Goal: Communication & Community: Answer question/provide support

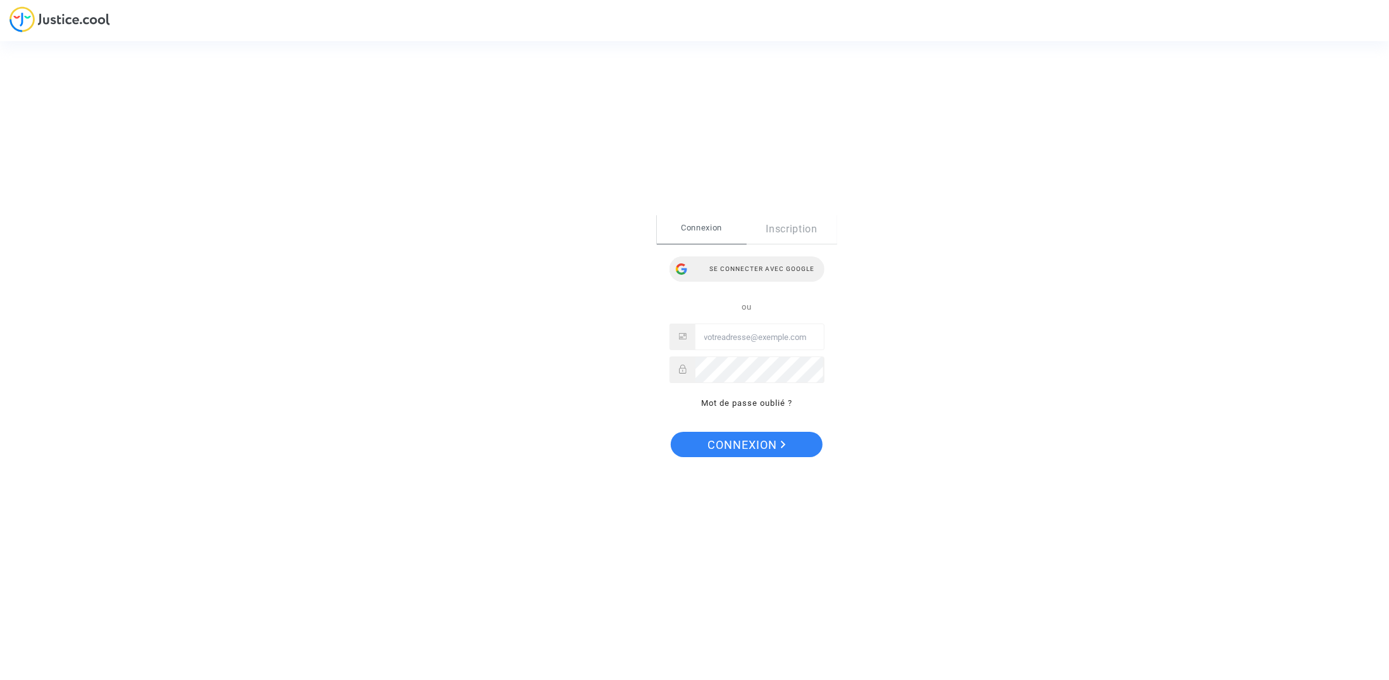
click at [735, 273] on div "Se connecter avec Google" at bounding box center [747, 268] width 155 height 25
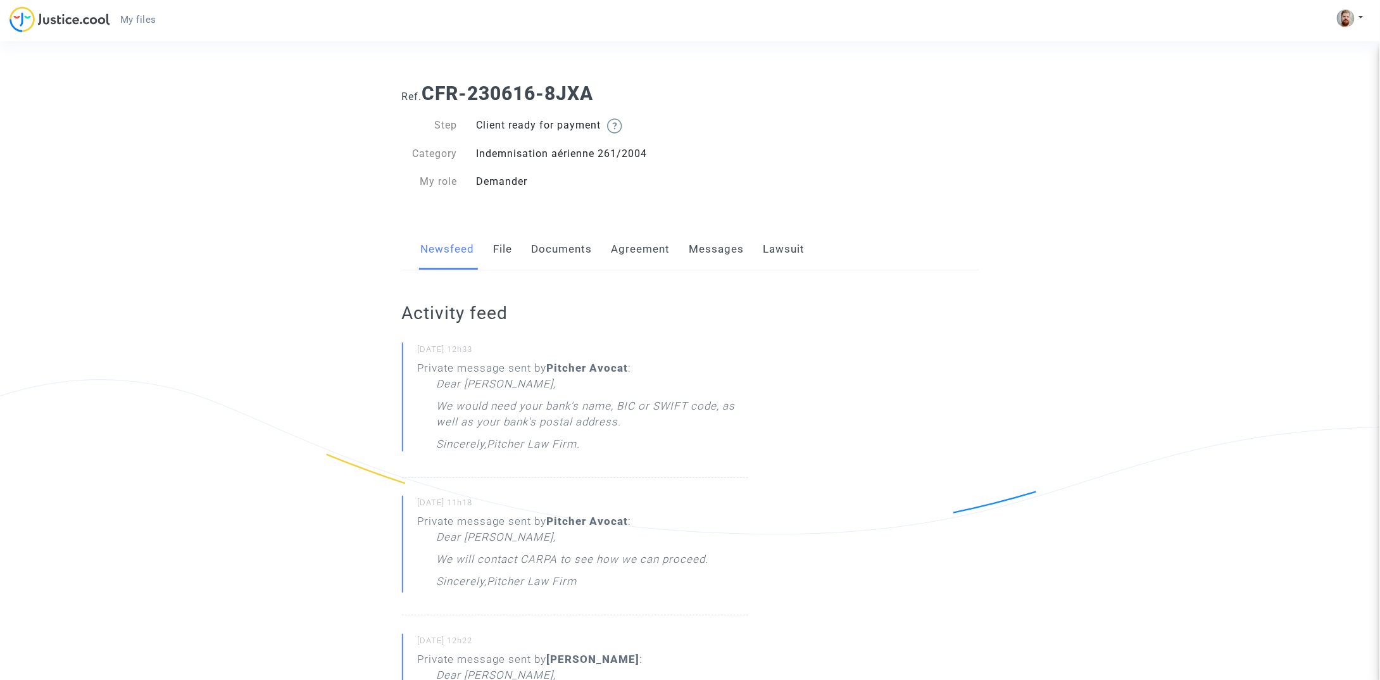
click at [704, 251] on link "Messages" at bounding box center [716, 249] width 55 height 42
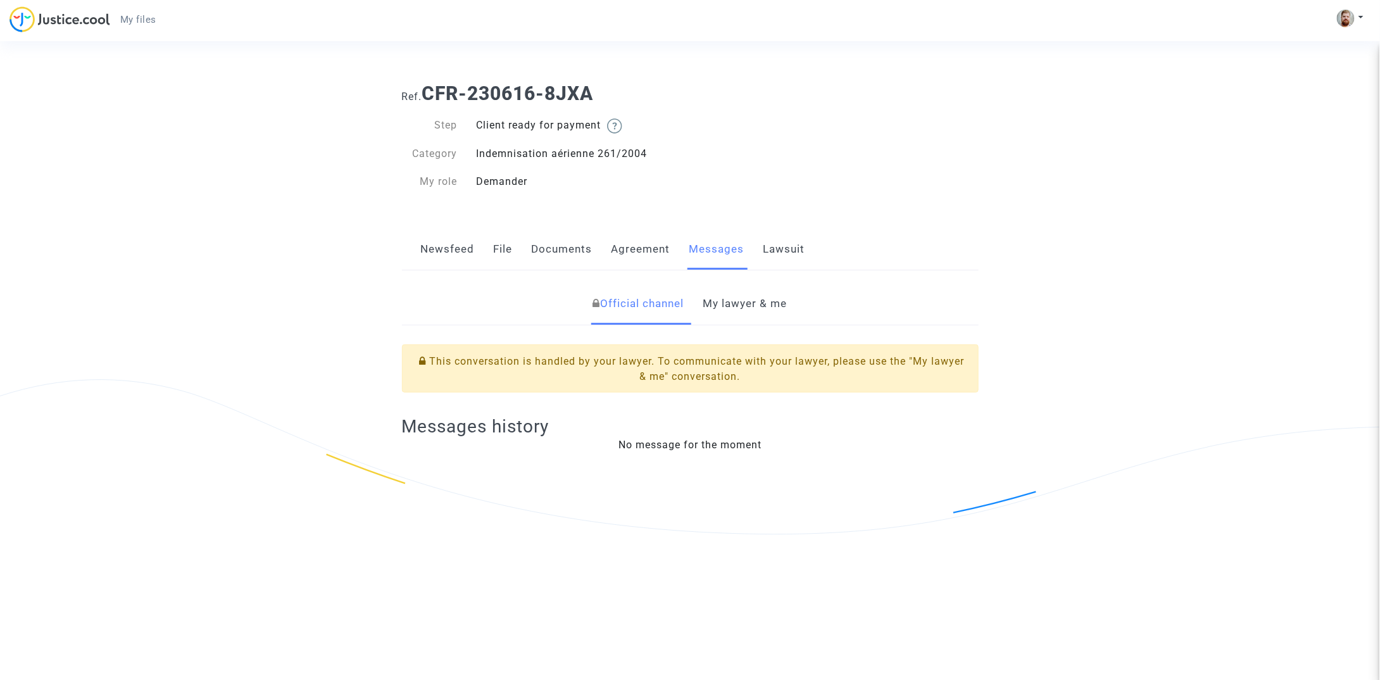
click at [736, 306] on link "My lawyer & me" at bounding box center [745, 304] width 84 height 42
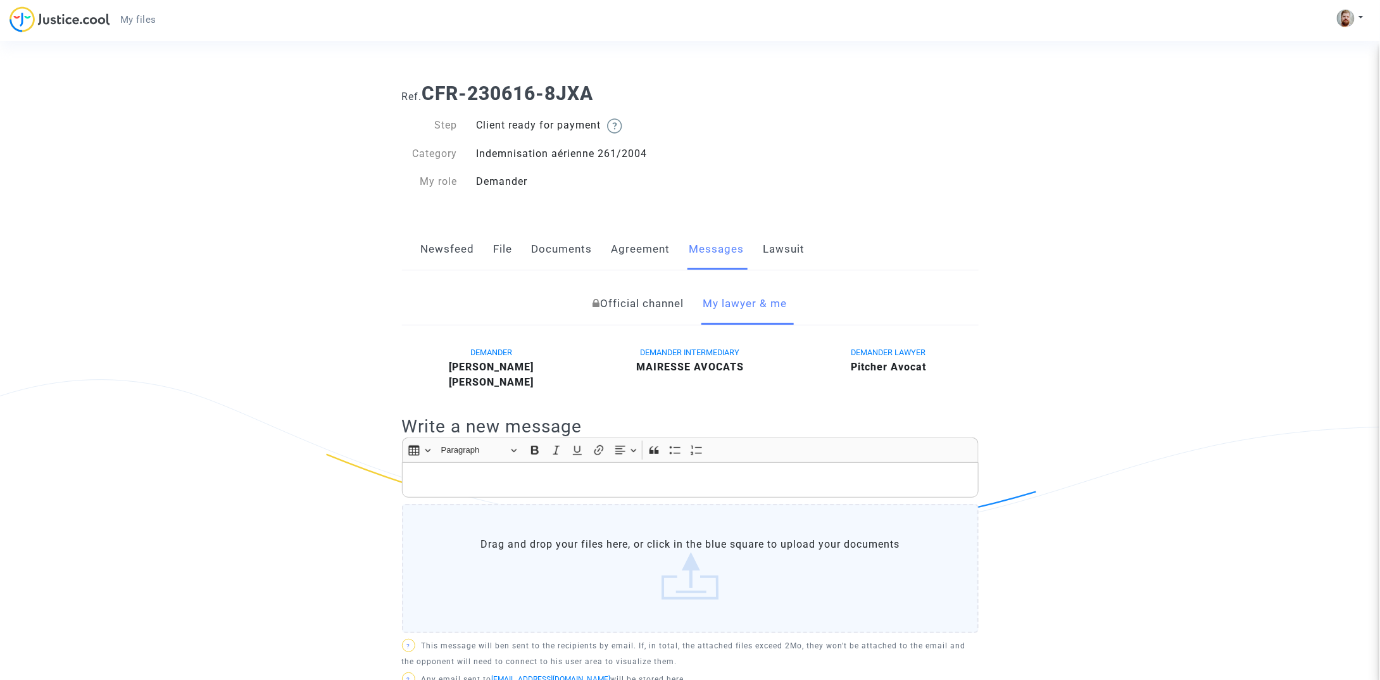
click at [583, 482] on p "Rich Text Editor, main" at bounding box center [689, 480] width 563 height 16
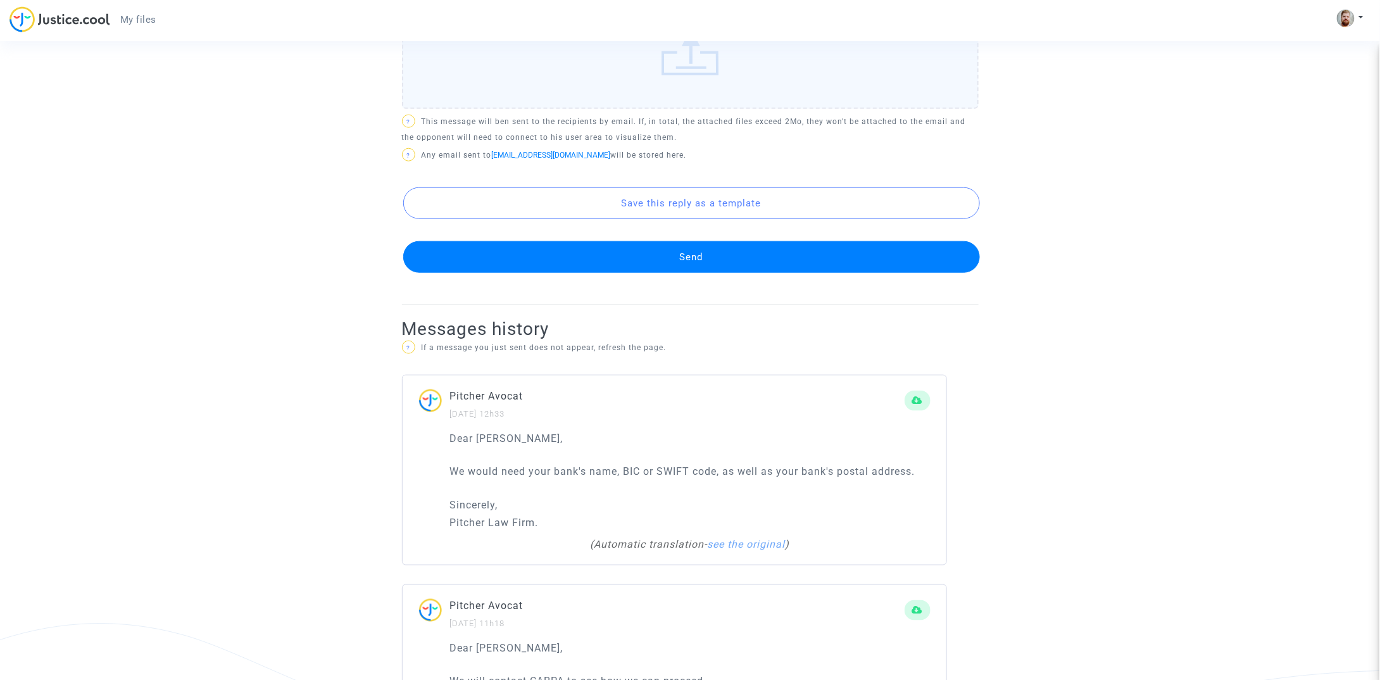
scroll to position [532, 0]
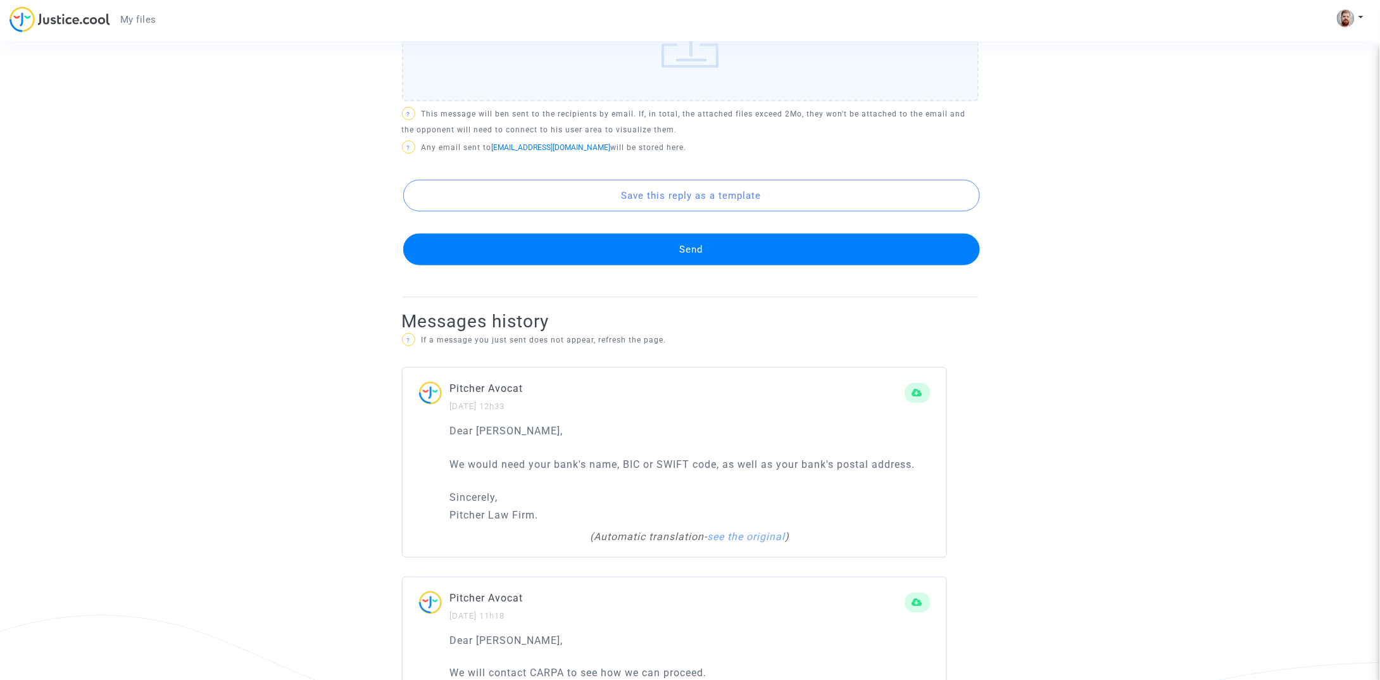
click at [635, 461] on p "We would need your bank's name, BIC or SWIFT code, as well as your bank's posta…" at bounding box center [690, 464] width 480 height 16
copy p "BIC"
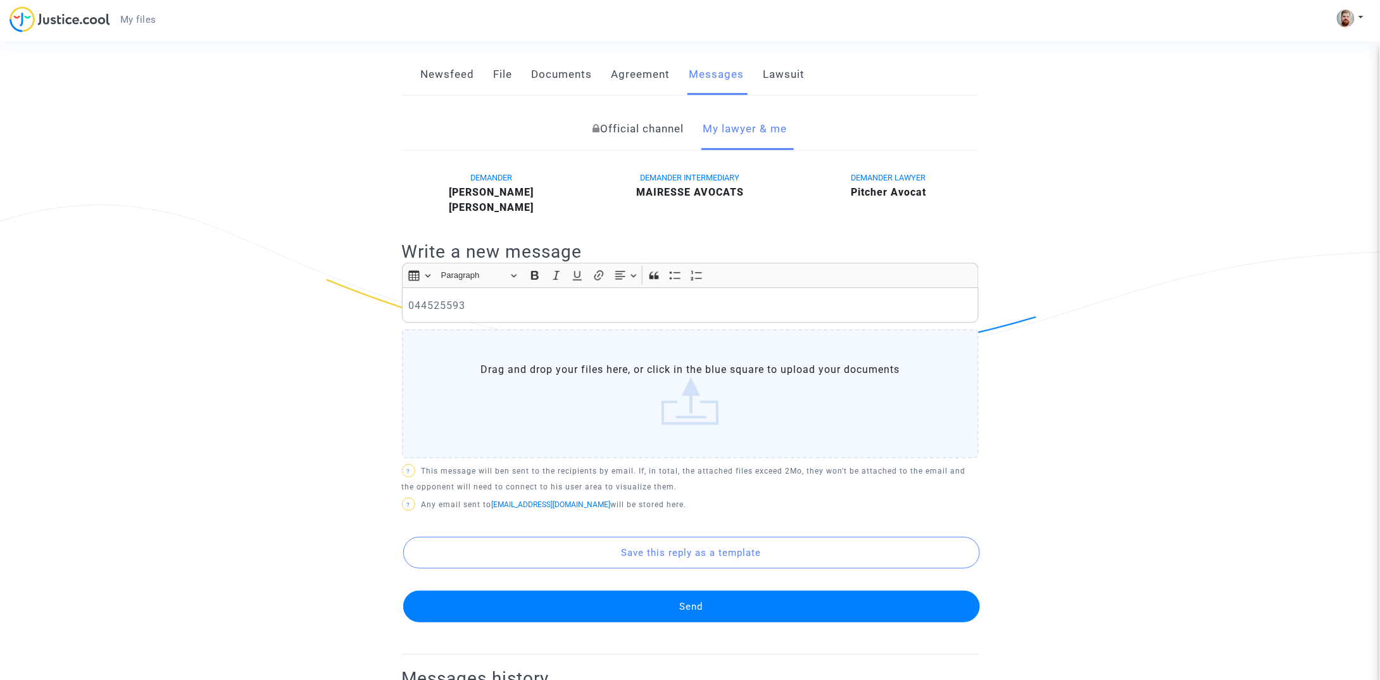
scroll to position [168, 0]
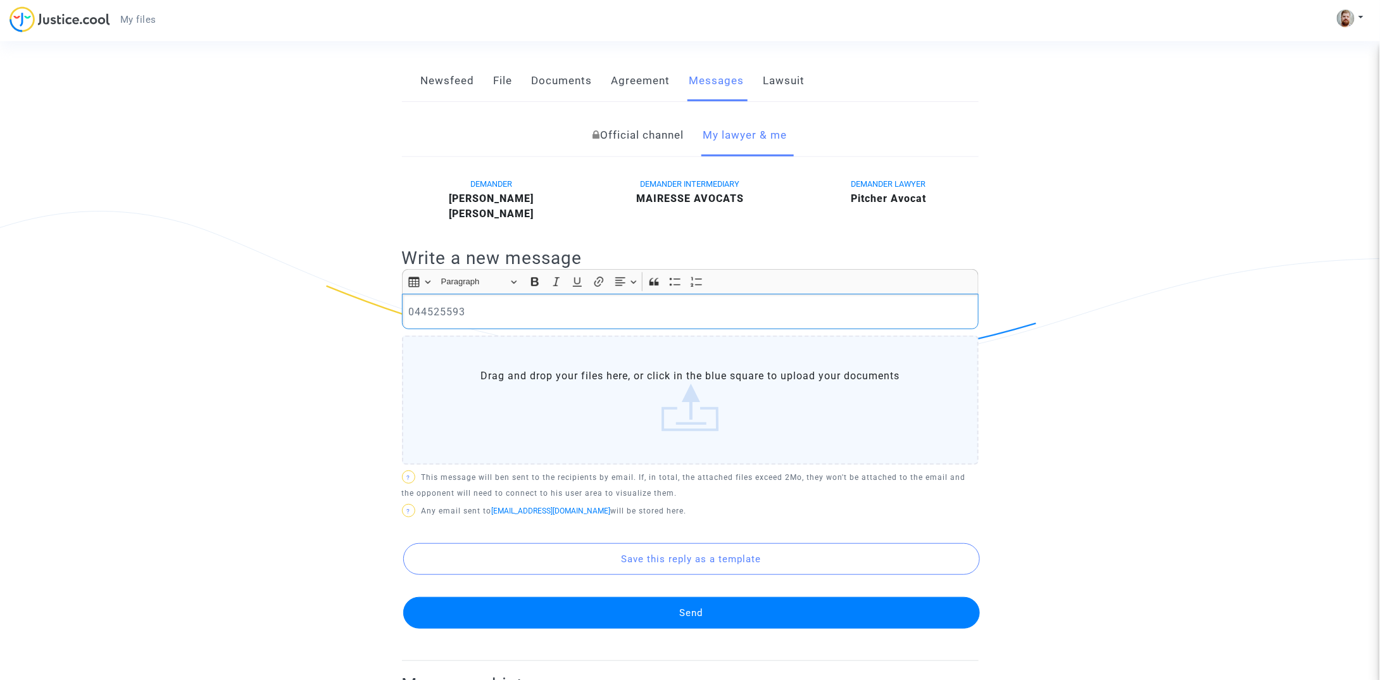
click at [406, 313] on div "044525593" at bounding box center [690, 311] width 577 height 35
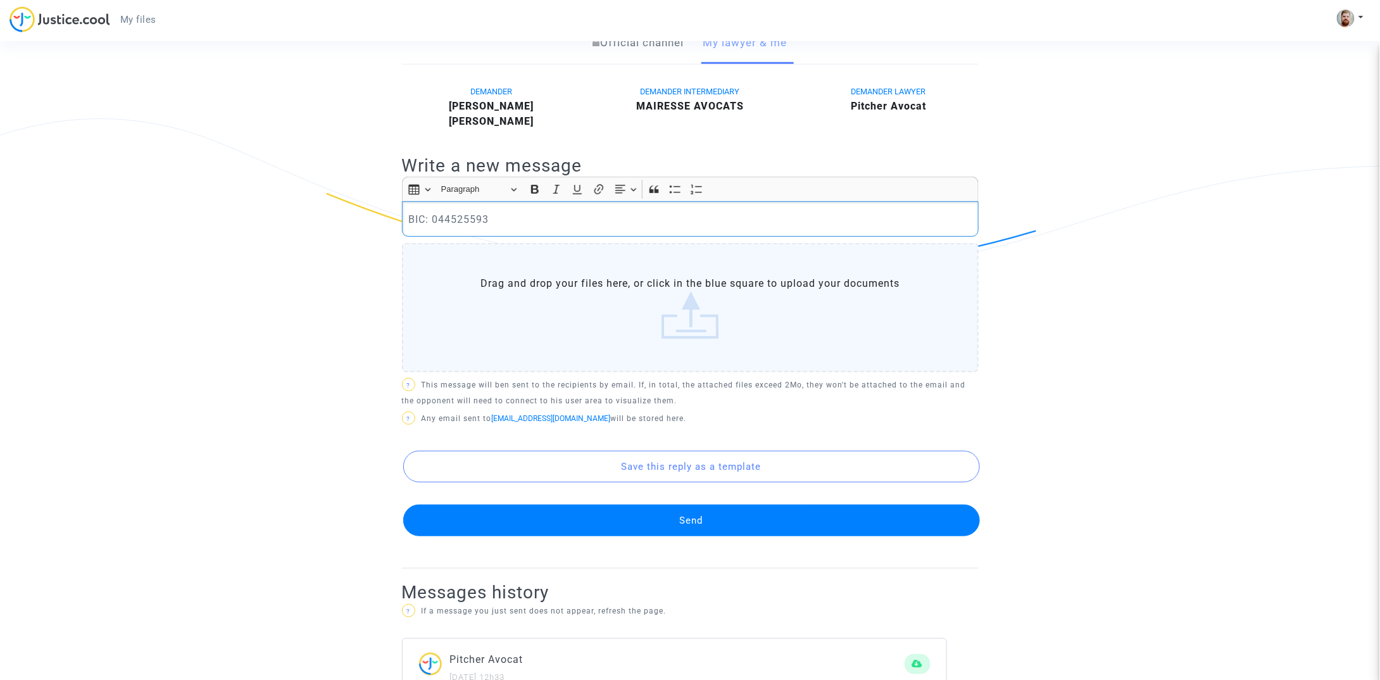
scroll to position [257, 0]
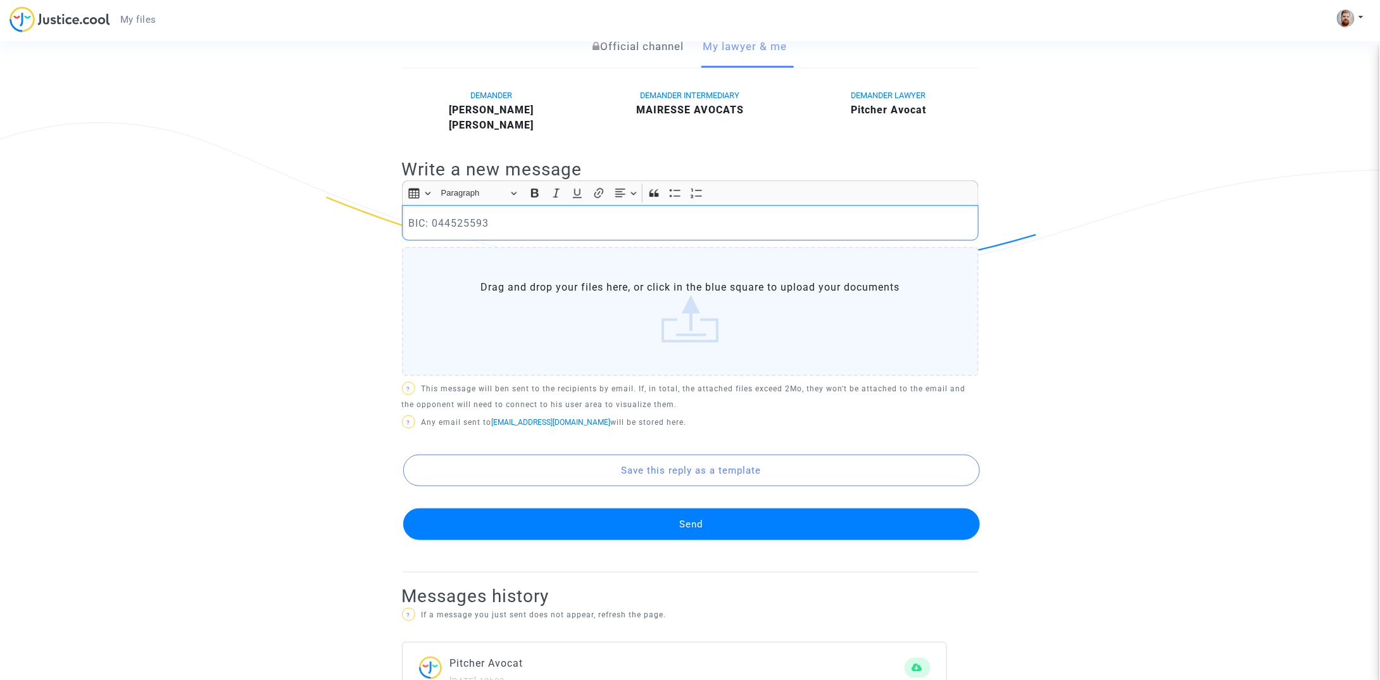
click at [530, 228] on p "BIC: 044525593" at bounding box center [689, 223] width 563 height 16
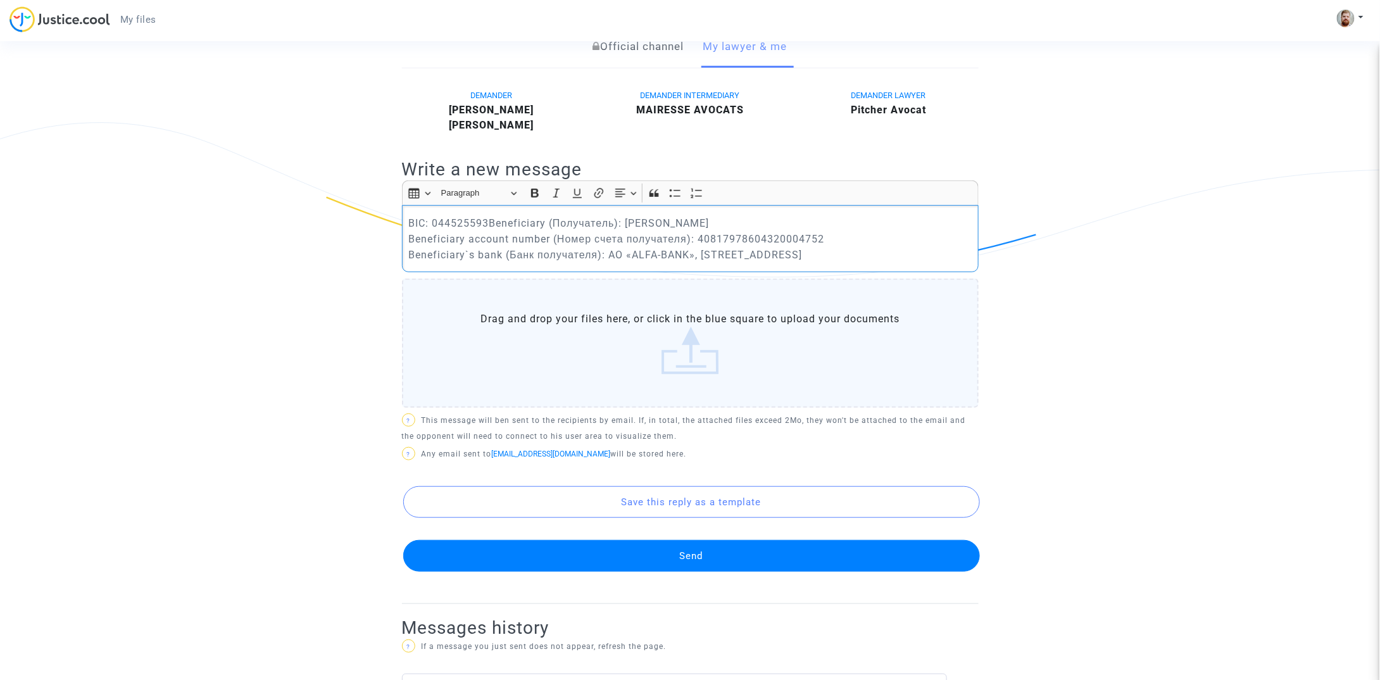
click at [489, 220] on p "BIC: 044525593Beneficiary (Получатель): Gonakhchian [PERSON_NAME] Beneficiary a…" at bounding box center [689, 238] width 563 height 47
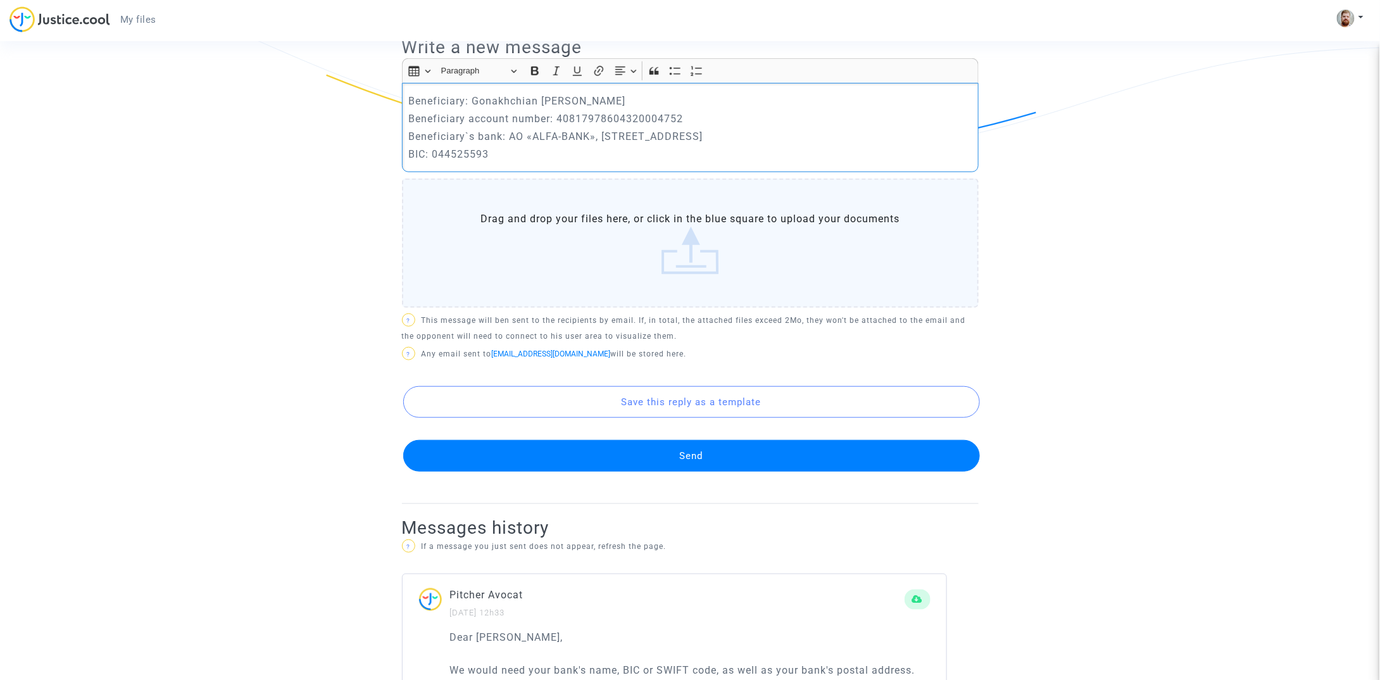
scroll to position [395, 0]
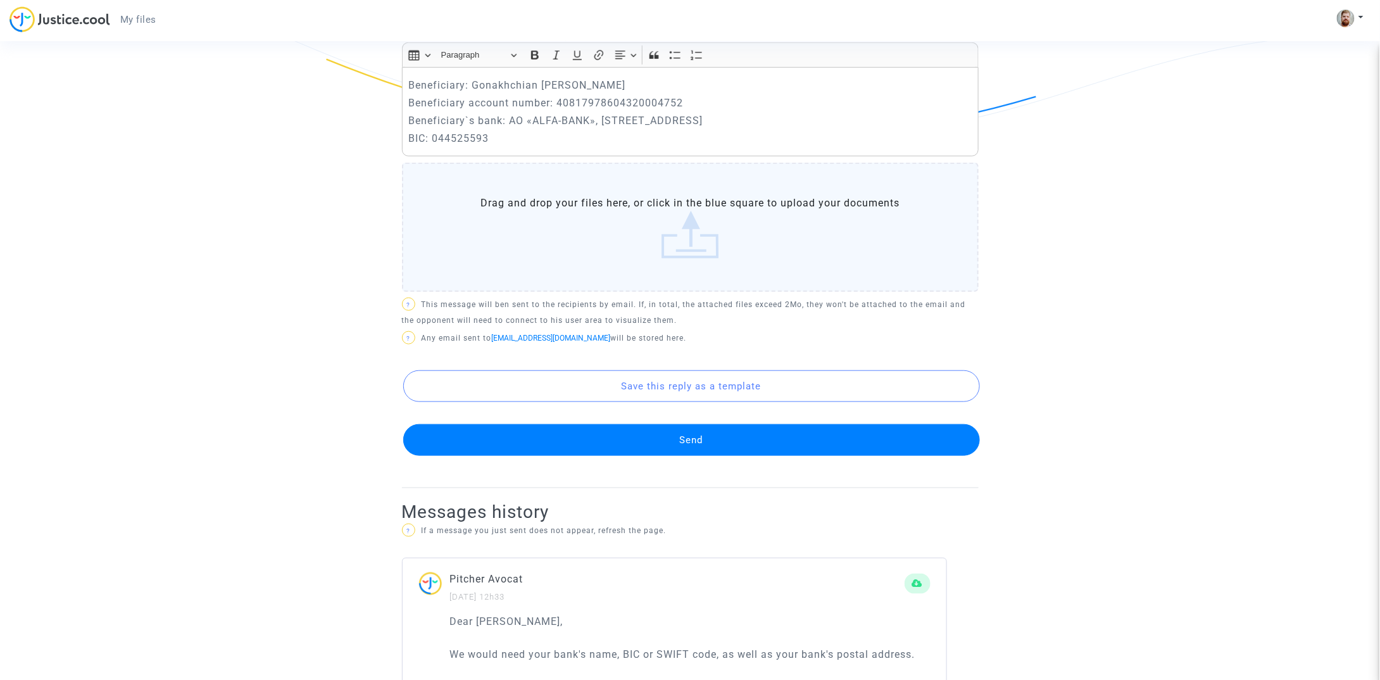
click at [882, 649] on p "We would need your bank's name, BIC or SWIFT code, as well as your bank's posta…" at bounding box center [690, 654] width 480 height 16
copy p "address"
click at [601, 120] on p "Beneficiary`s bank: AO «ALFA-BANK», [STREET_ADDRESS]" at bounding box center [689, 121] width 563 height 16
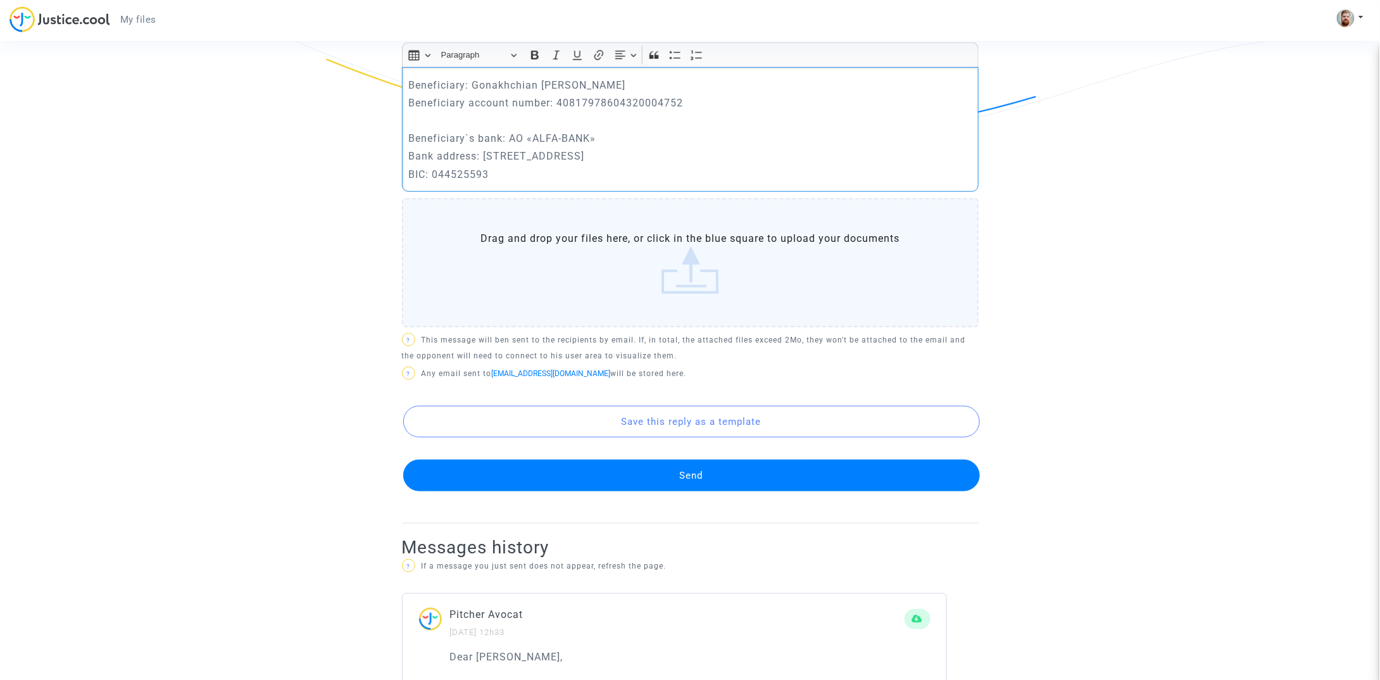
drag, startPoint x: 708, startPoint y: 156, endPoint x: 501, endPoint y: 151, distance: 206.4
click at [501, 151] on p "Bank address: [STREET_ADDRESS]" at bounding box center [689, 156] width 563 height 16
copy p "[STREET_ADDRESS]"
click at [685, 156] on p "Bank address: [STREET_ADDRESS]" at bounding box center [689, 156] width 563 height 16
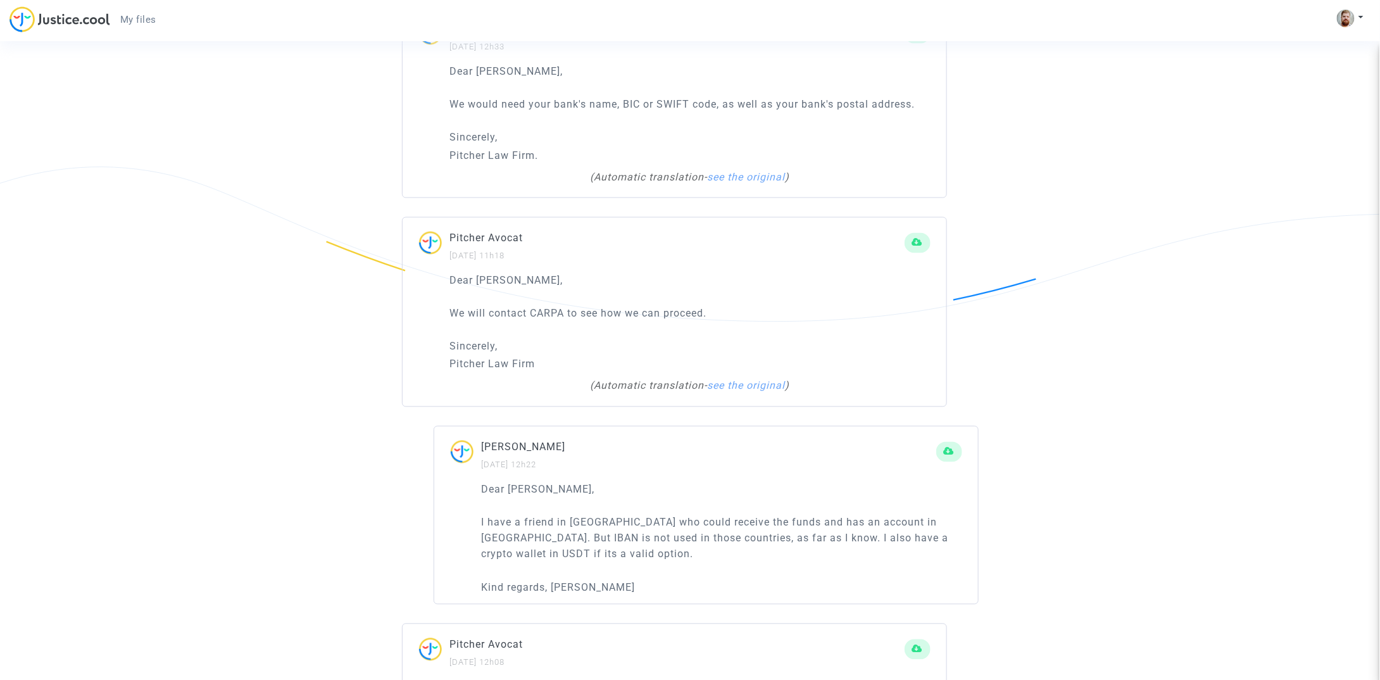
scroll to position [1005, 0]
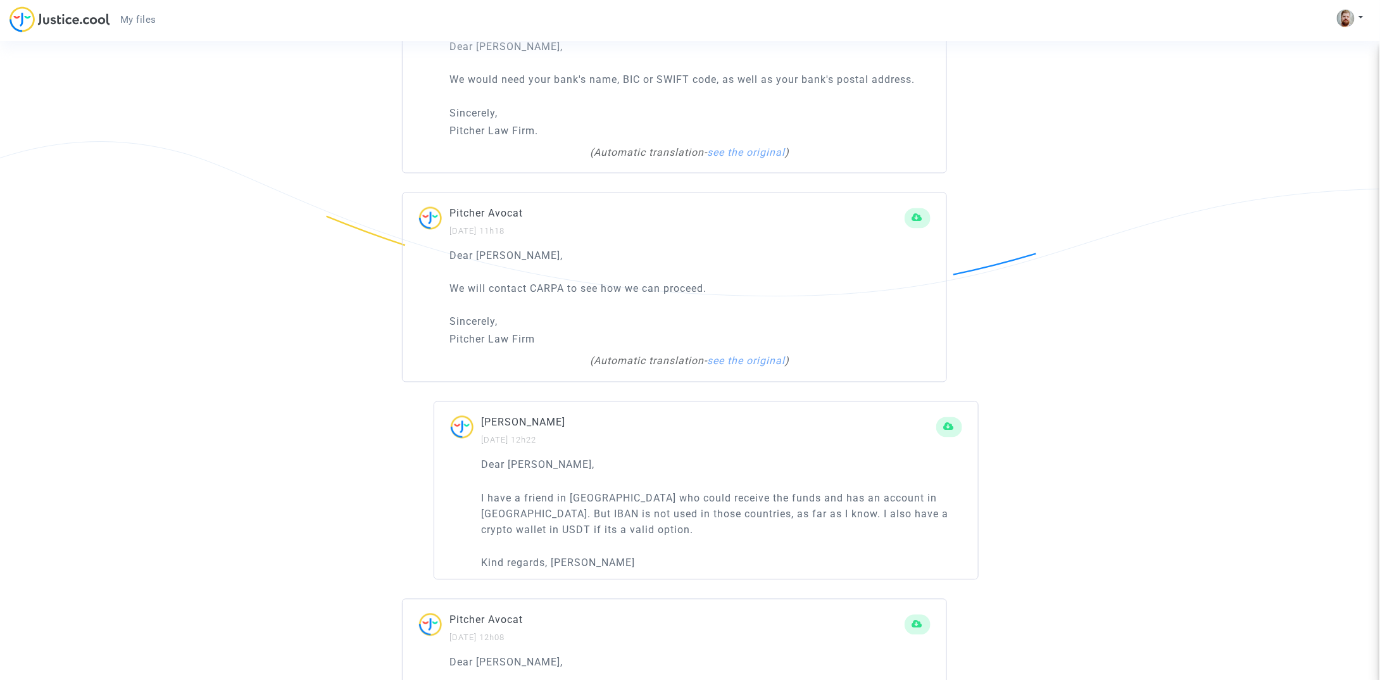
drag, startPoint x: 588, startPoint y: 461, endPoint x: 478, endPoint y: 461, distance: 109.5
click at [478, 461] on div "Dear [PERSON_NAME], I have a friend in [GEOGRAPHIC_DATA] who could receive the …" at bounding box center [706, 518] width 544 height 122
copy p "Dear [PERSON_NAME],"
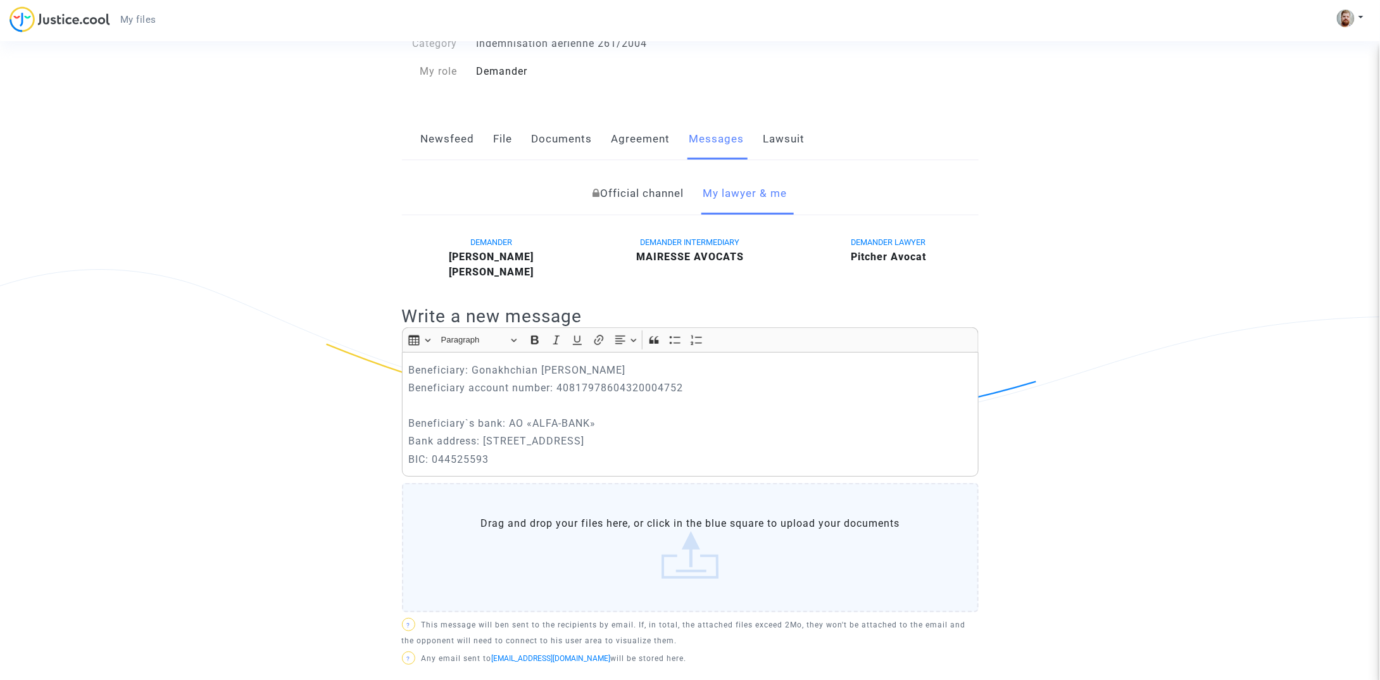
scroll to position [107, 0]
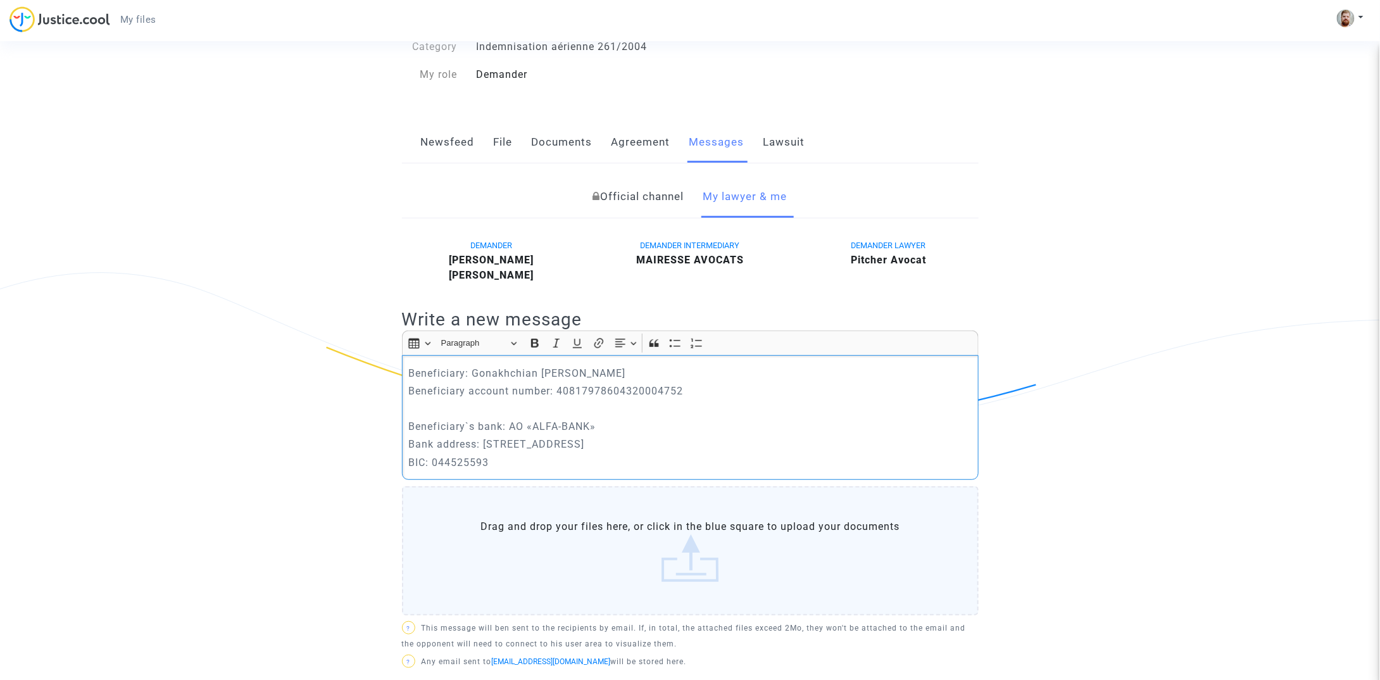
click at [410, 370] on p "Beneficiary: Gonakhchian [PERSON_NAME]" at bounding box center [689, 373] width 563 height 16
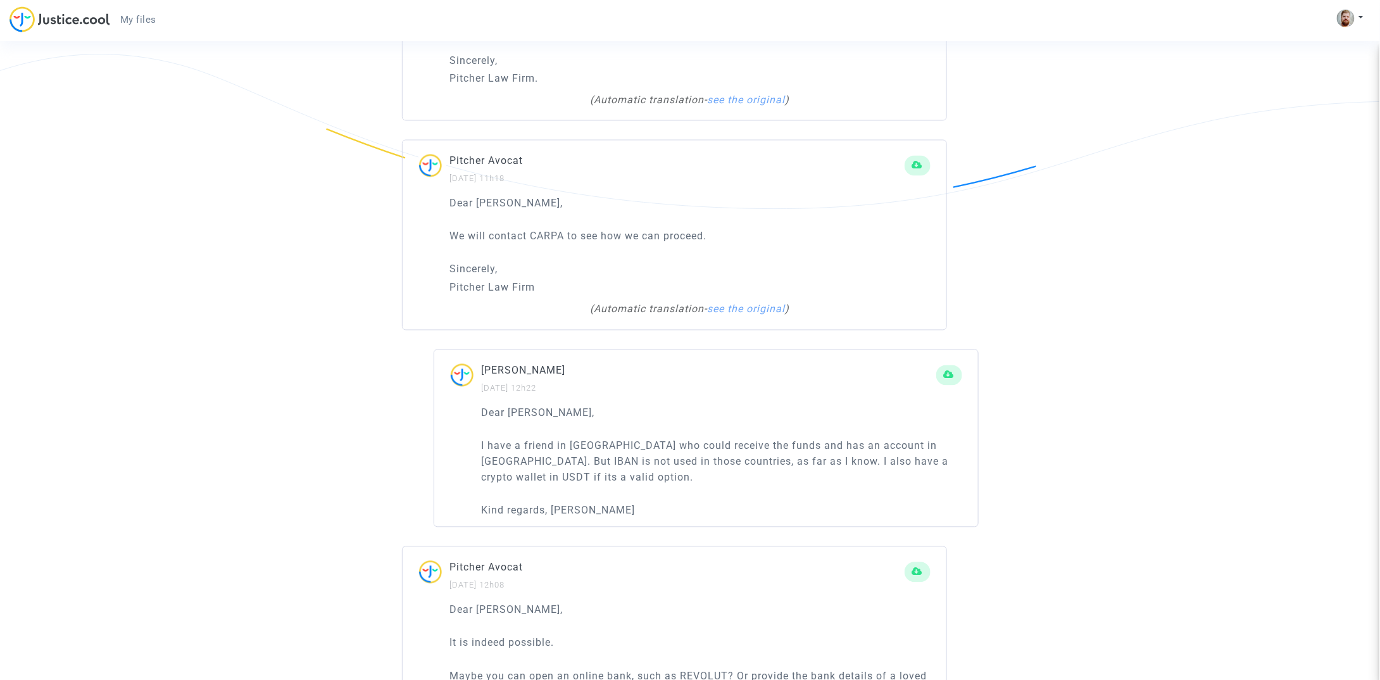
scroll to position [1106, 0]
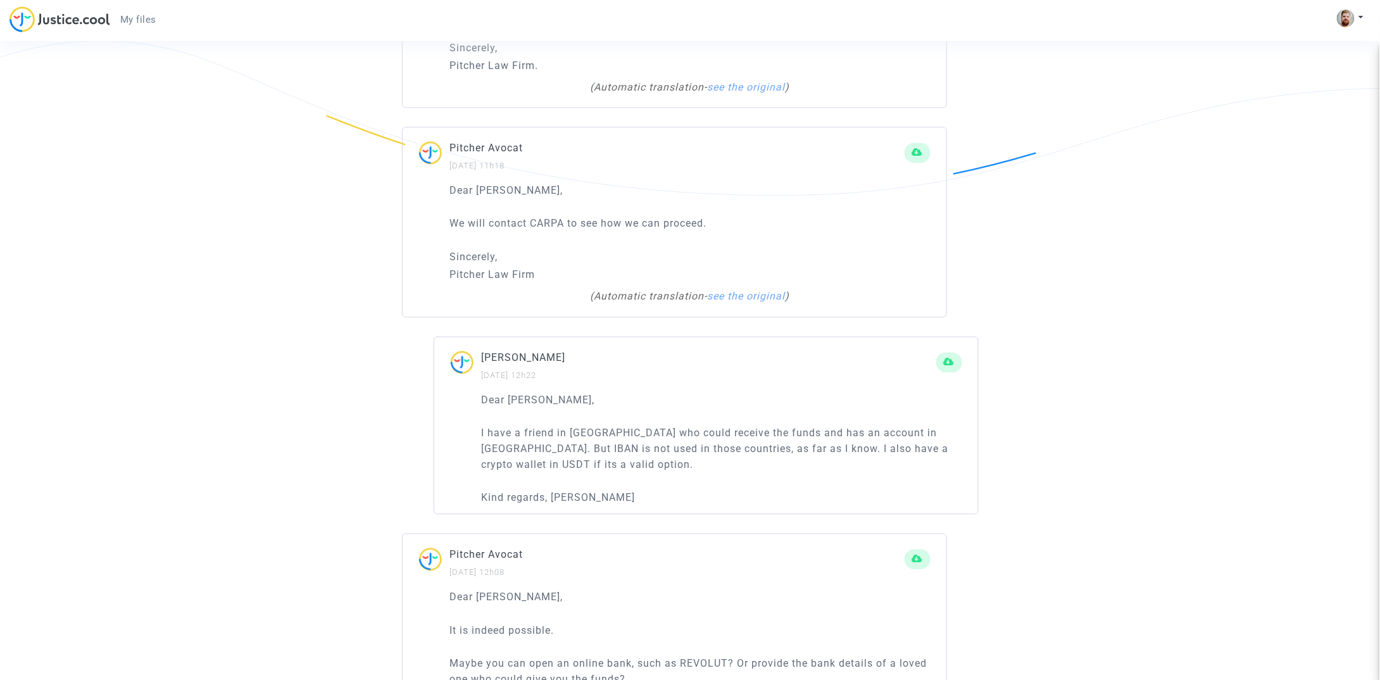
drag, startPoint x: 584, startPoint y: 494, endPoint x: 480, endPoint y: 496, distance: 103.2
click at [480, 496] on div "Dear [PERSON_NAME], I have a friend in [GEOGRAPHIC_DATA] who could receive the …" at bounding box center [706, 453] width 544 height 122
copy p "Kind regards, [PERSON_NAME]"
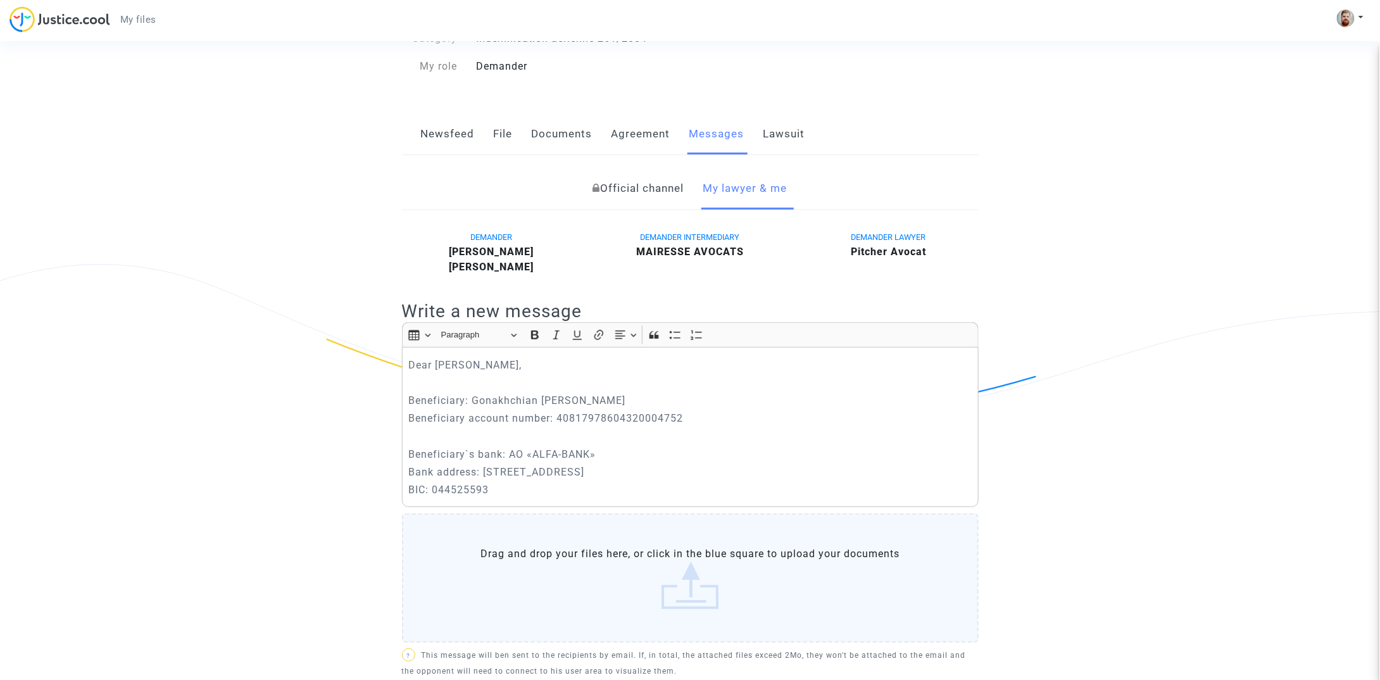
scroll to position [0, 0]
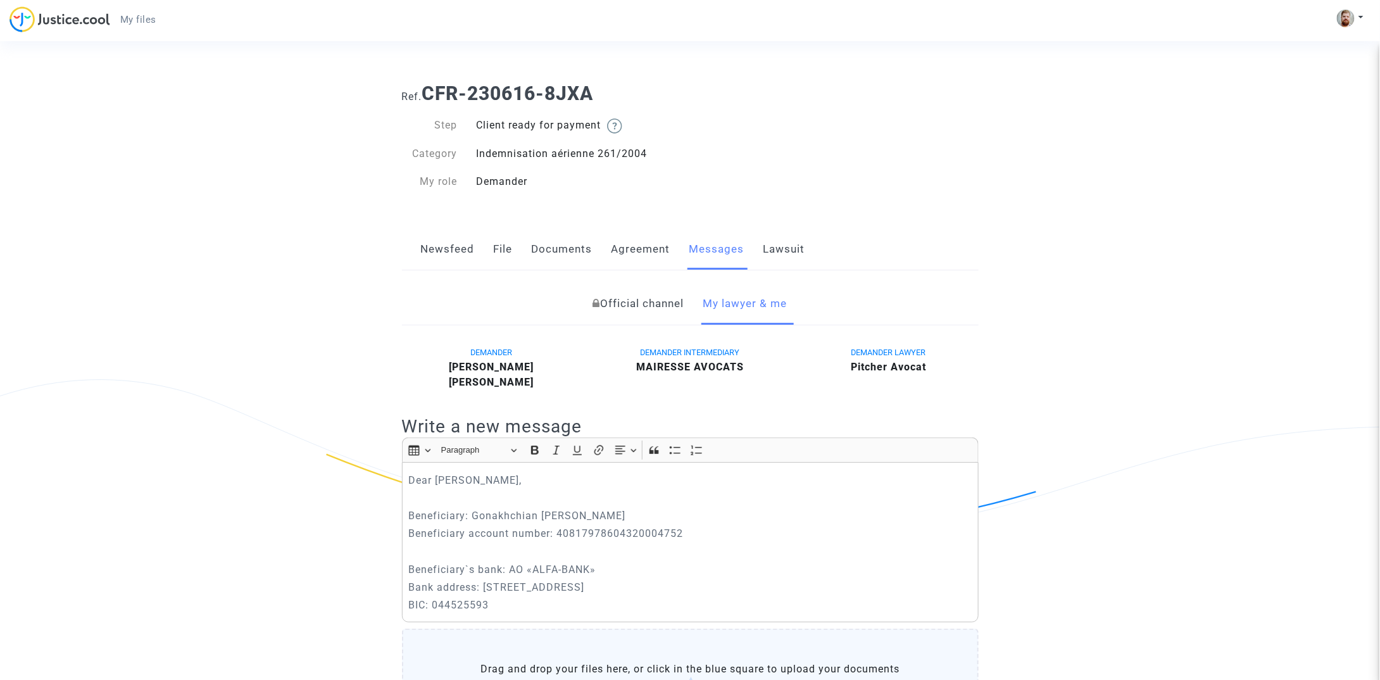
click at [498, 603] on p "BIC: 044525593" at bounding box center [689, 605] width 563 height 16
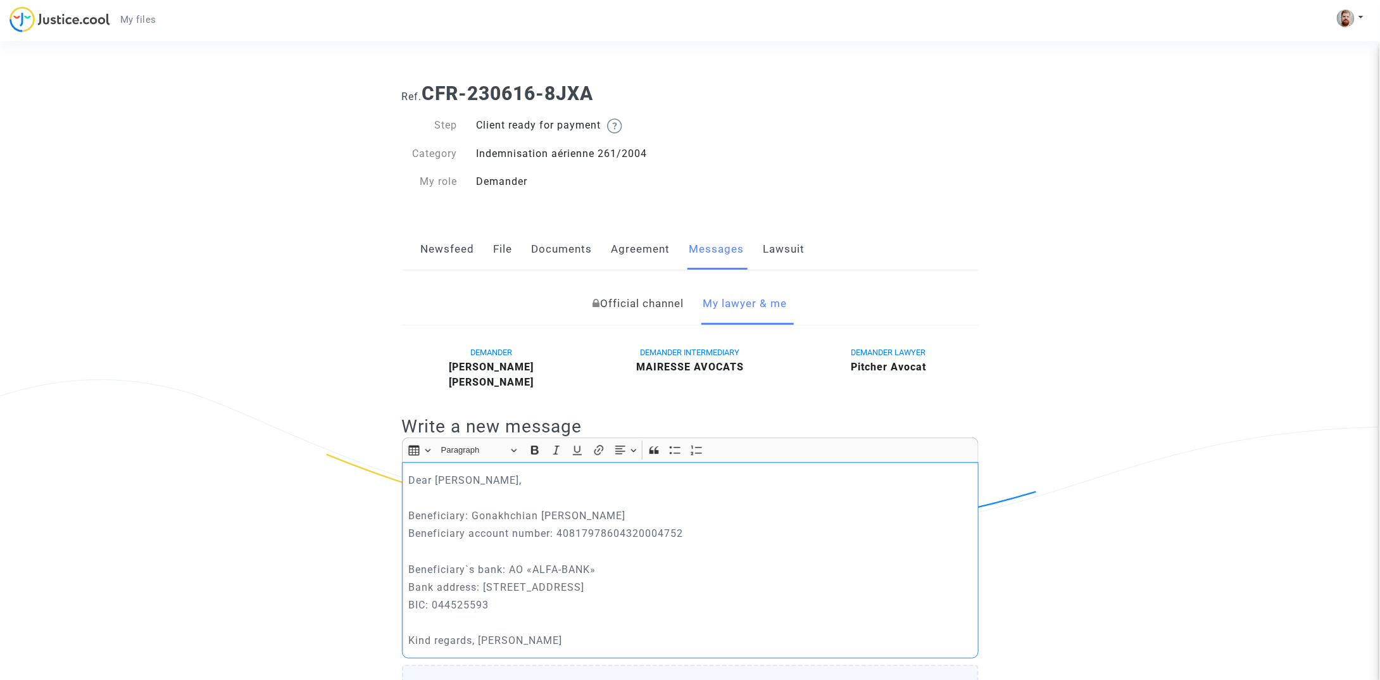
click at [443, 498] on p "Rich Text Editor, main" at bounding box center [689, 498] width 563 height 16
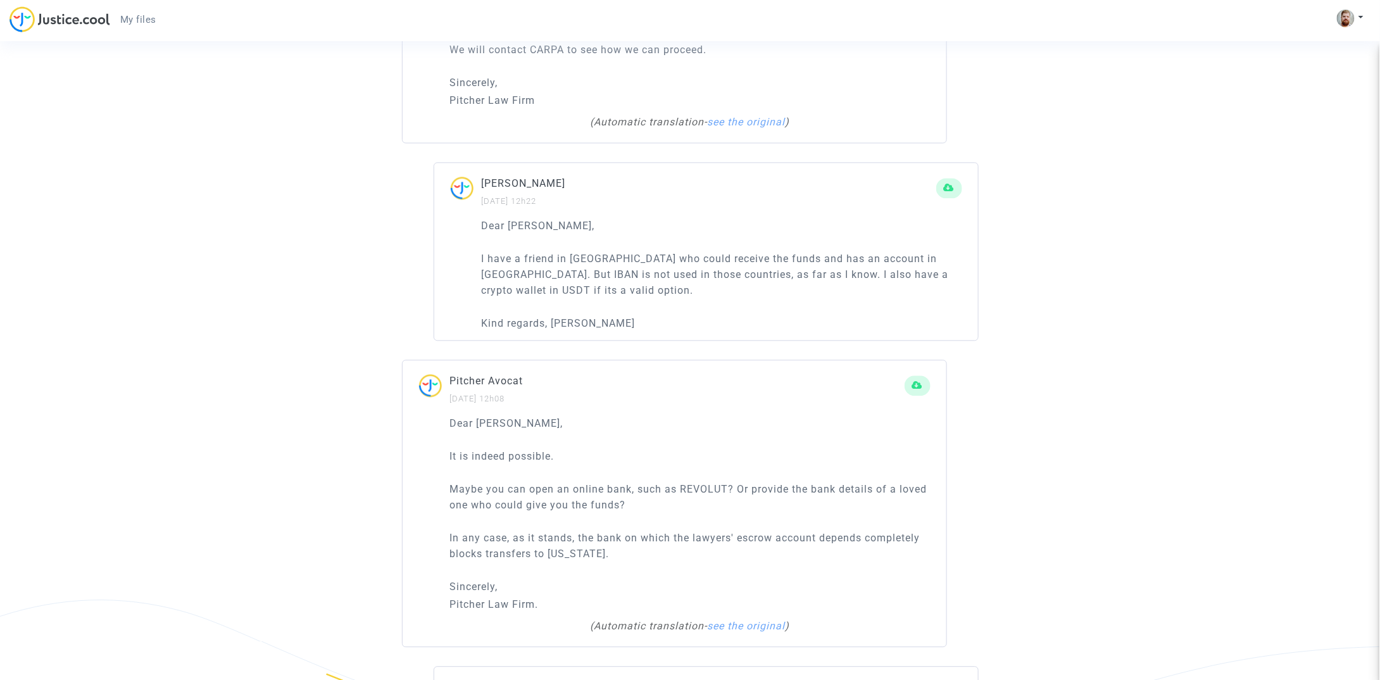
scroll to position [1313, 0]
drag, startPoint x: 837, startPoint y: 256, endPoint x: 927, endPoint y: 251, distance: 90.0
click at [927, 254] on p "I have a friend in [GEOGRAPHIC_DATA] who could receive the funds and has an acc…" at bounding box center [722, 277] width 480 height 47
copy p "account in [GEOGRAPHIC_DATA]"
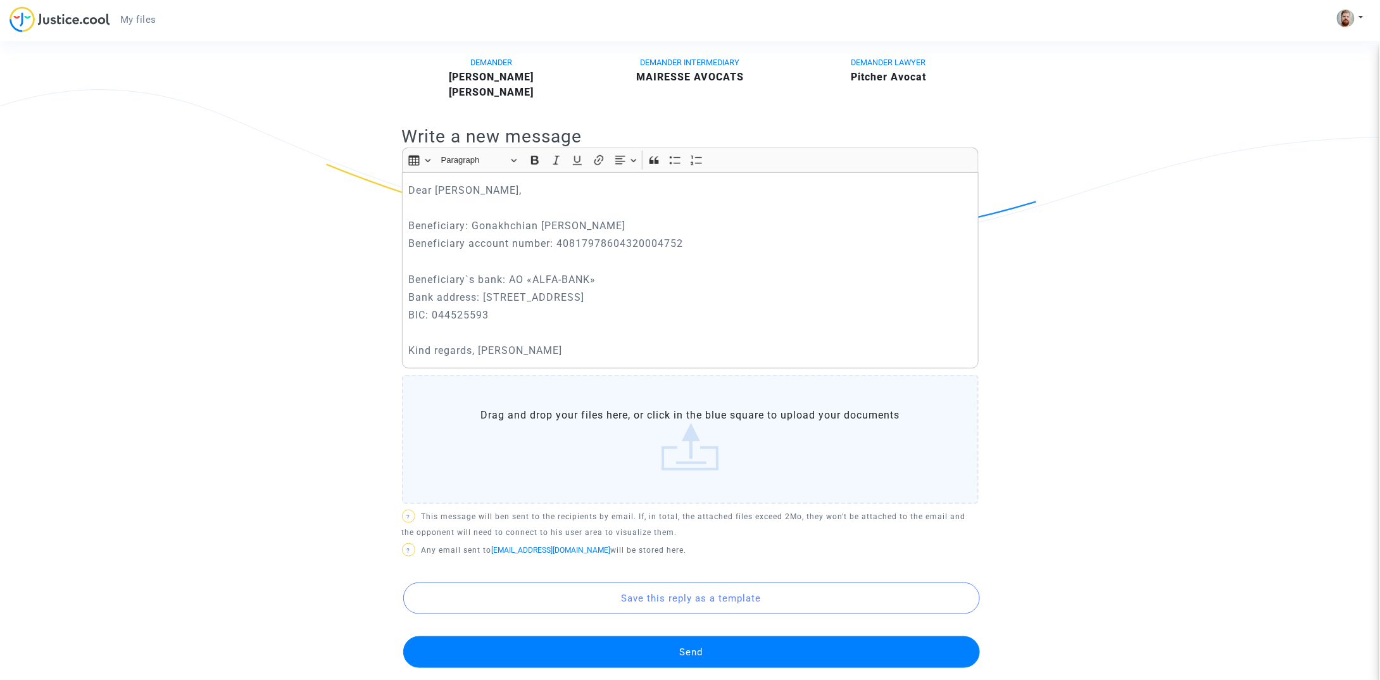
scroll to position [282, 0]
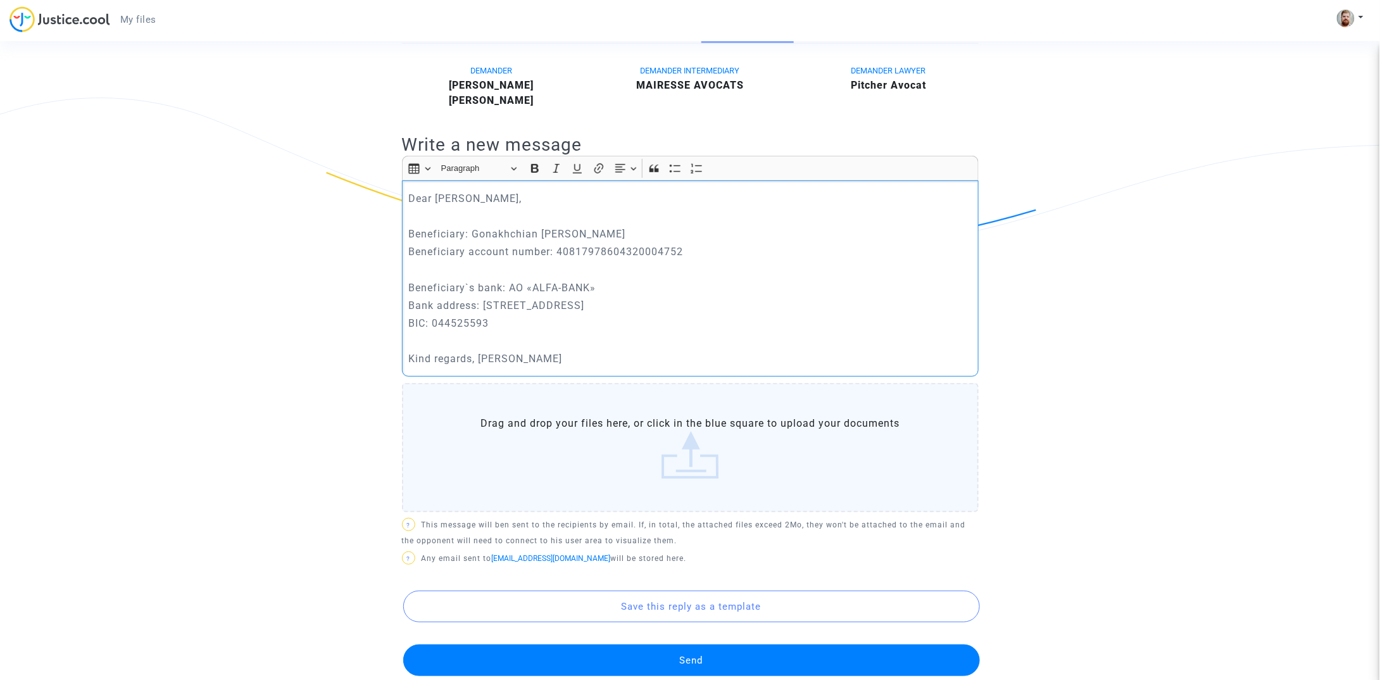
click at [527, 208] on p "Rich Text Editor, main" at bounding box center [689, 216] width 563 height 16
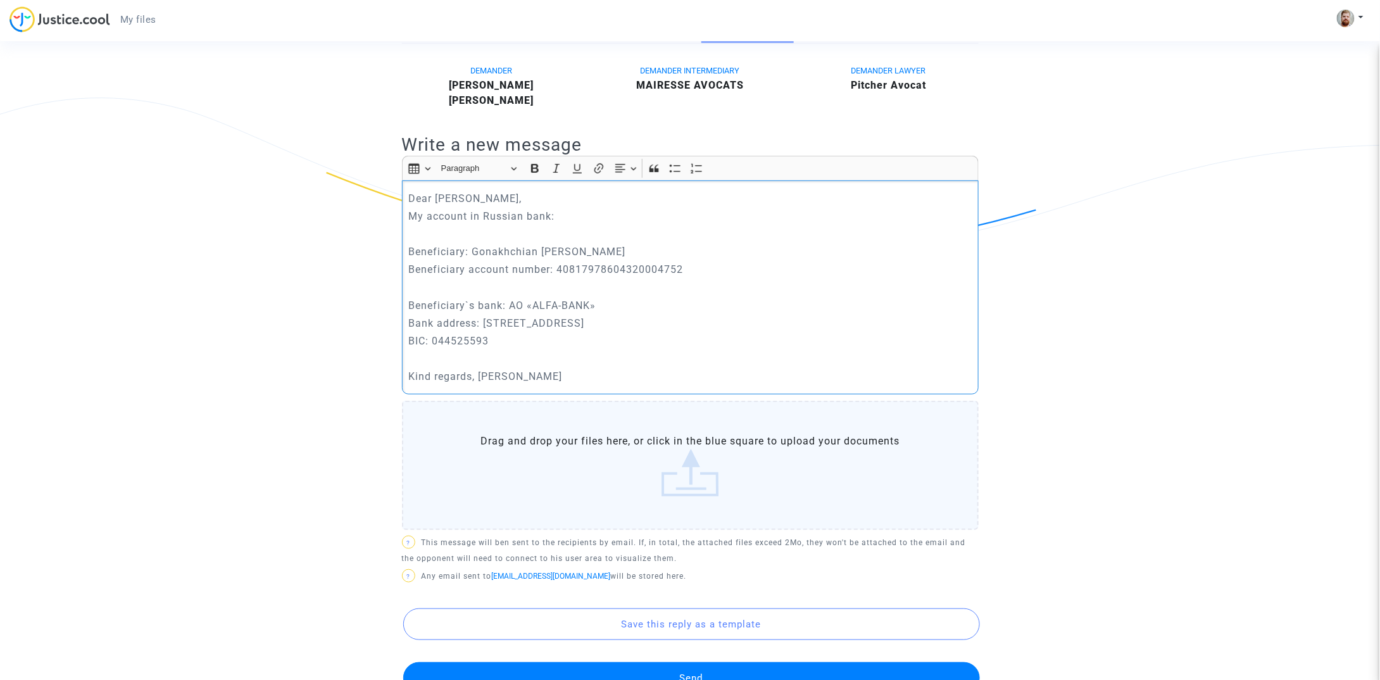
click at [494, 280] on p "Rich Text Editor, main" at bounding box center [689, 288] width 563 height 16
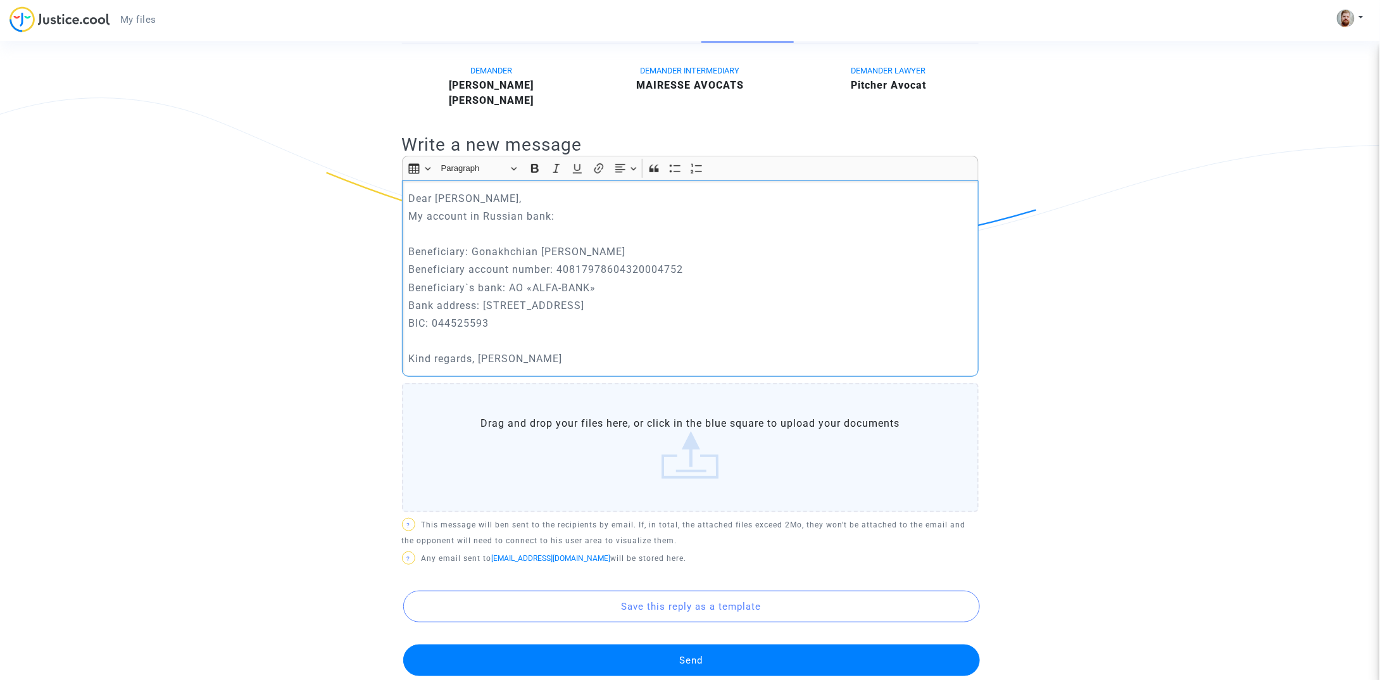
click at [549, 232] on p "Rich Text Editor, main" at bounding box center [689, 234] width 563 height 16
drag, startPoint x: 473, startPoint y: 250, endPoint x: 716, endPoint y: 253, distance: 243.1
click at [716, 253] on p "Beneficiary: Gonakhchian [PERSON_NAME]" at bounding box center [689, 252] width 563 height 16
click at [571, 270] on p "Beneficiary account number: 40817978604320004752" at bounding box center [689, 269] width 563 height 16
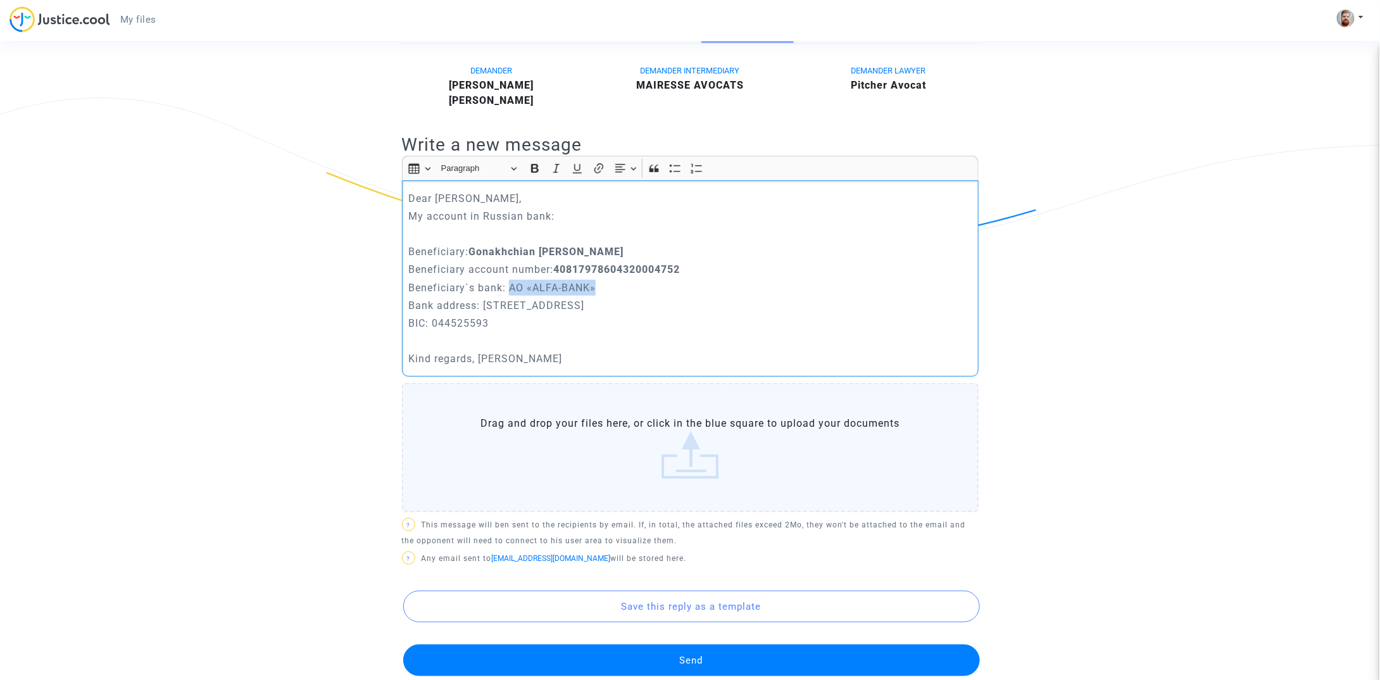
drag, startPoint x: 508, startPoint y: 287, endPoint x: 623, endPoint y: 291, distance: 115.3
click at [623, 291] on p "Beneficiary`s bank: AO «ALFA-BANK»" at bounding box center [689, 288] width 563 height 16
drag, startPoint x: 484, startPoint y: 304, endPoint x: 753, endPoint y: 306, distance: 269.0
click at [753, 306] on p "Bank address: [STREET_ADDRESS]" at bounding box center [689, 305] width 563 height 16
click at [465, 321] on p "BIC: 044525593" at bounding box center [689, 323] width 563 height 16
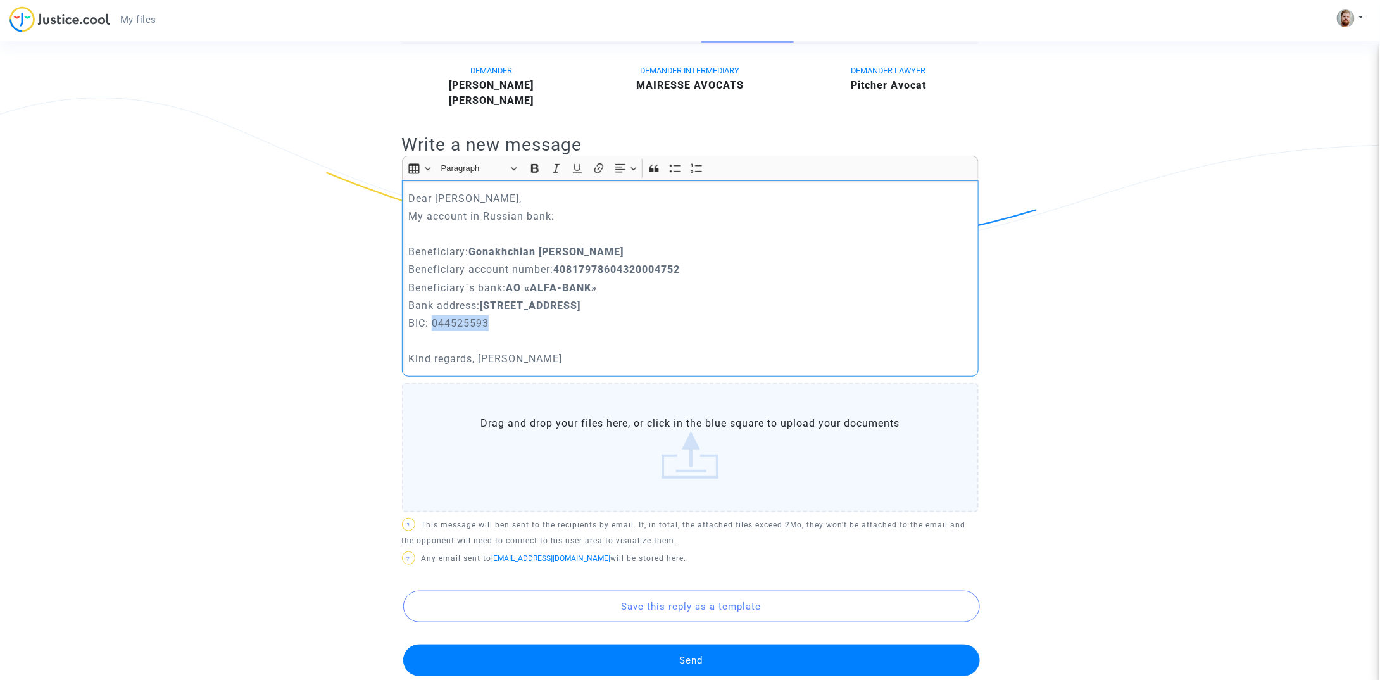
click at [465, 321] on p "BIC: 044525593" at bounding box center [689, 323] width 563 height 16
click at [515, 230] on p "Rich Text Editor, main" at bounding box center [689, 234] width 563 height 16
click at [684, 661] on button "Send" at bounding box center [691, 660] width 577 height 32
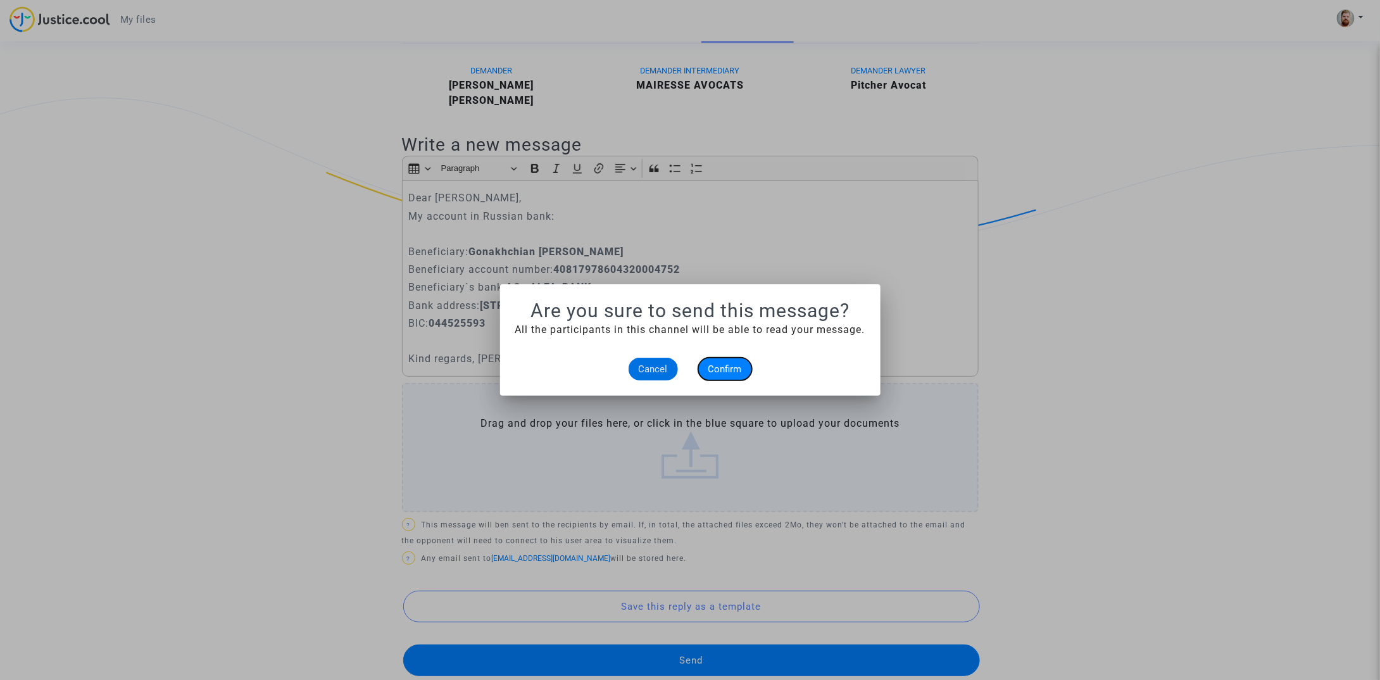
click at [729, 369] on span "Confirm" at bounding box center [725, 368] width 34 height 11
